Goal: Task Accomplishment & Management: Complete application form

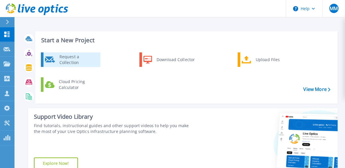
click at [61, 60] on div "Request a Collection" at bounding box center [77, 60] width 42 height 12
click at [82, 62] on div "Request a Collection" at bounding box center [77, 60] width 42 height 12
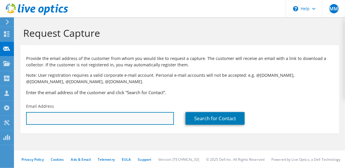
click at [139, 121] on input "text" at bounding box center [100, 118] width 148 height 13
paste input "Joseph Wyatt <jwyatt@raservicesbilling.com>"
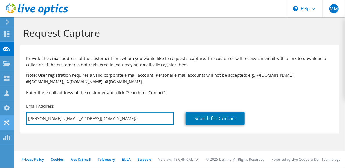
drag, startPoint x: 57, startPoint y: 120, endPoint x: 5, endPoint y: 118, distance: 51.9
click at [3, 118] on div "MM Partner Team Member Michelle Malouf mmalouf@redesign-group.com redesign My P…" at bounding box center [172, 84] width 345 height 168
click at [119, 118] on input "jwyatt@raservicesbilling.com>" at bounding box center [100, 118] width 148 height 13
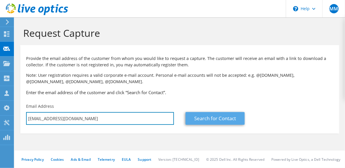
type input "jwyatt@raservicesbilling.com"
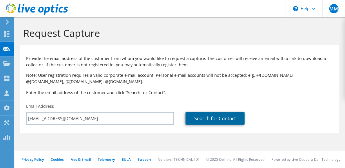
click at [234, 118] on link "Search for Contact" at bounding box center [214, 118] width 59 height 13
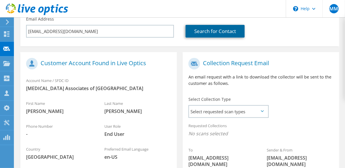
scroll to position [116, 0]
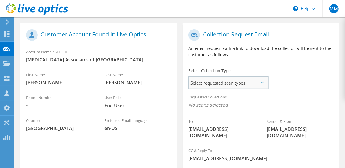
click at [253, 84] on span "Select requested scan types" at bounding box center [228, 83] width 79 height 12
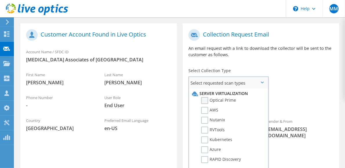
click at [228, 101] on label "Optical Prime" at bounding box center [218, 100] width 35 height 7
click at [0, 0] on input "Optical Prime" at bounding box center [0, 0] width 0 height 0
click at [312, 100] on div "Requested Collections No scans selected Optical Prime" at bounding box center [260, 102] width 156 height 23
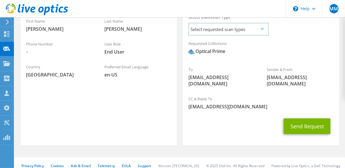
scroll to position [170, 0]
click at [309, 119] on button "Send Request" at bounding box center [307, 126] width 47 height 16
